Goal: Check status: Check status

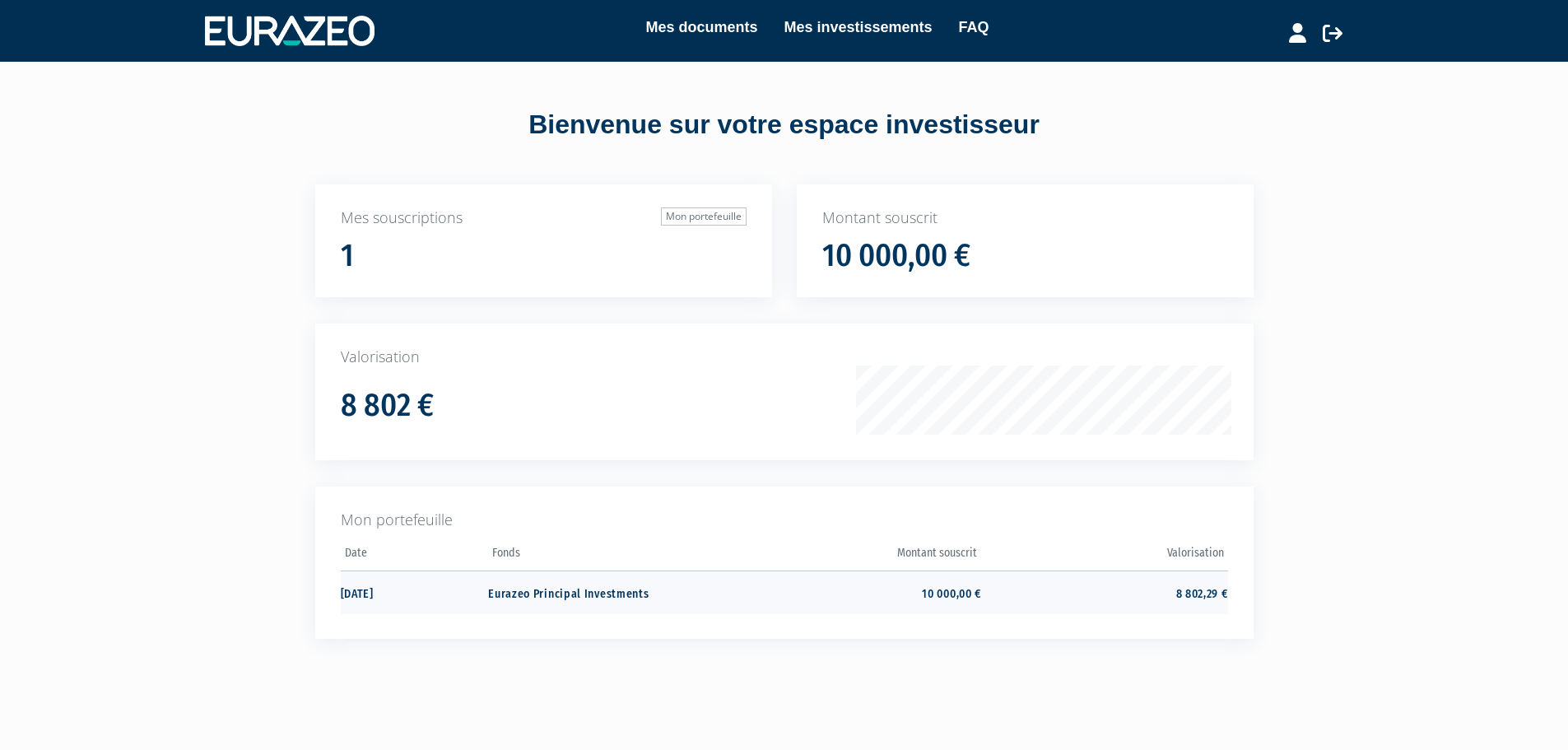
click at [575, 593] on td "Eurazeo Principal Investments" at bounding box center [611, 591] width 246 height 44
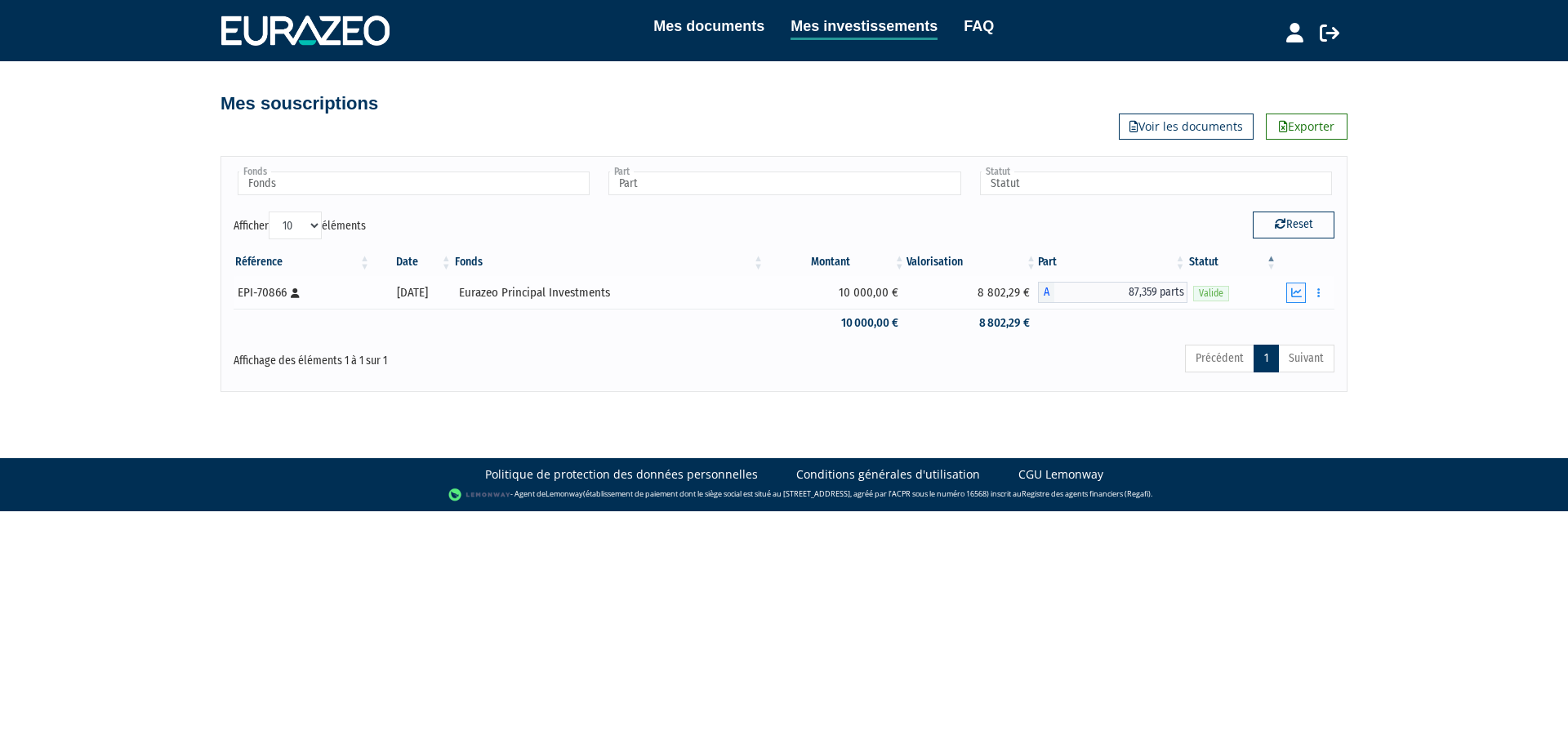
click at [1295, 299] on button "button" at bounding box center [1295, 292] width 19 height 20
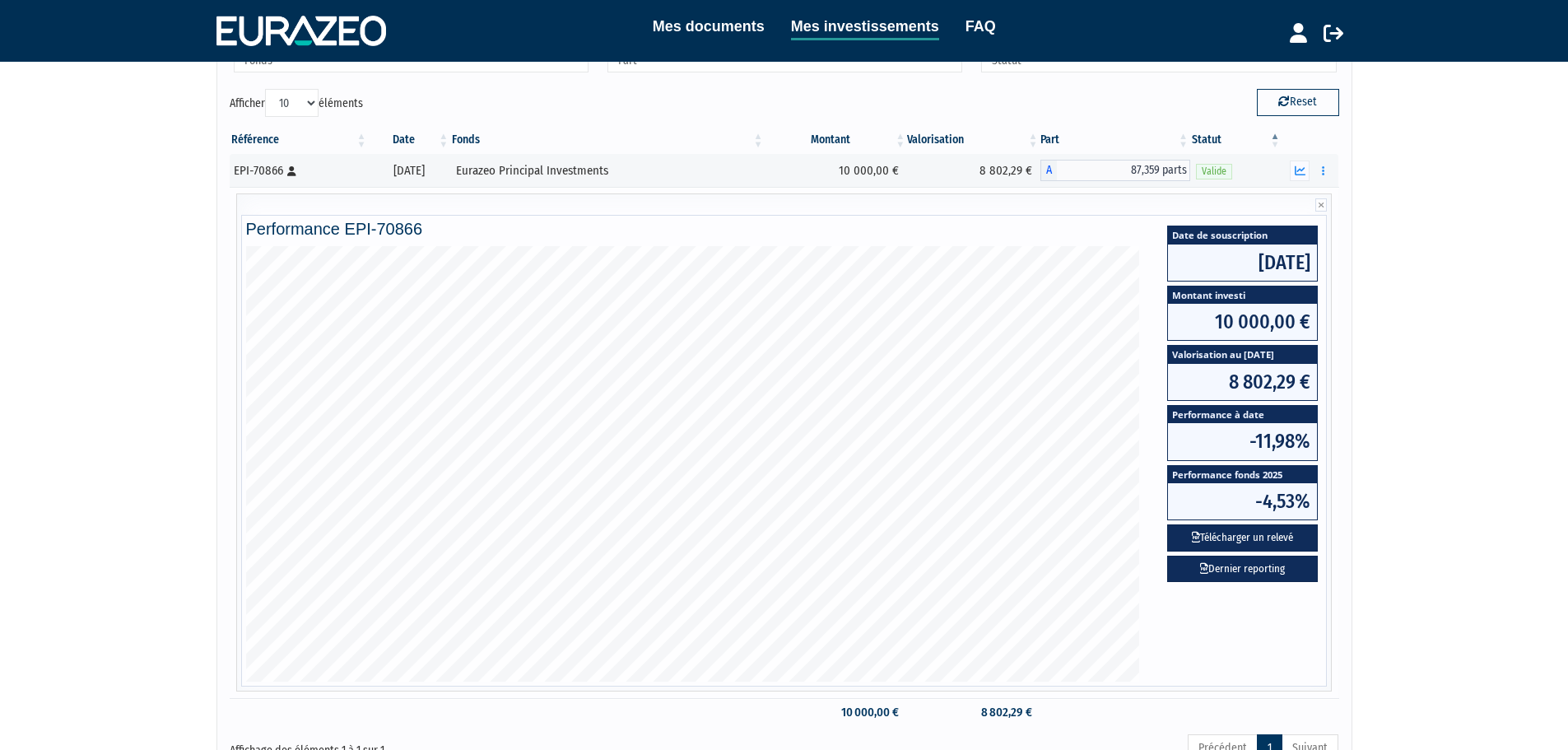
scroll to position [126, 0]
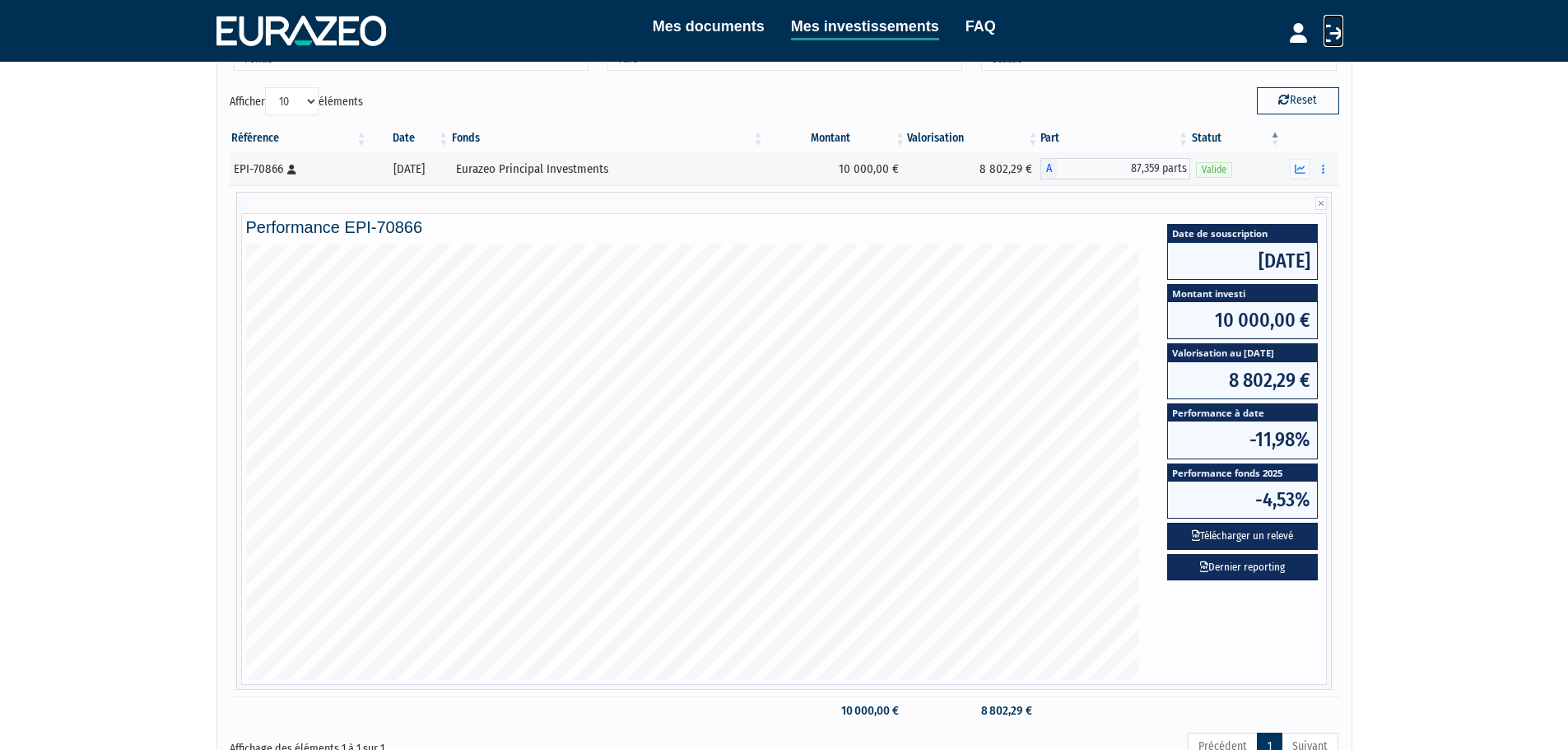
click at [1334, 32] on icon at bounding box center [1333, 33] width 20 height 20
